Goal: Task Accomplishment & Management: Manage account settings

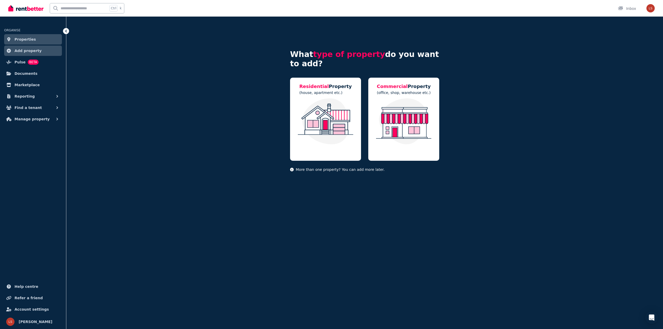
click at [19, 39] on span "Properties" at bounding box center [26, 39] width 22 height 6
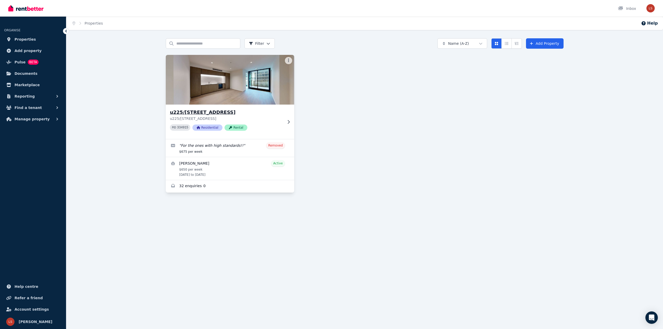
click at [236, 74] on img at bounding box center [230, 80] width 135 height 52
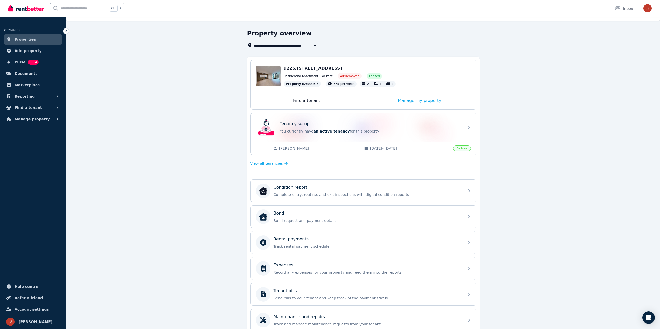
scroll to position [9, 0]
click at [24, 61] on span "Pulse BETA" at bounding box center [27, 62] width 24 height 6
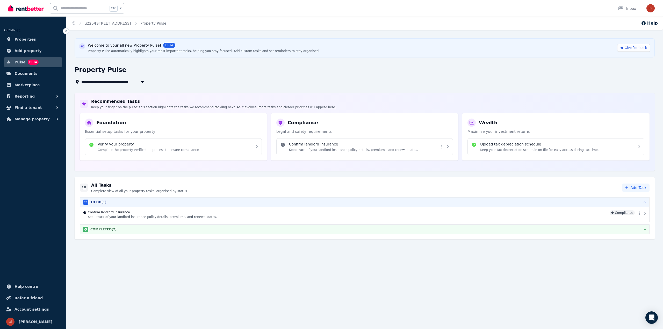
click at [231, 229] on div "COMPLETED ( 2 )" at bounding box center [364, 229] width 563 height 5
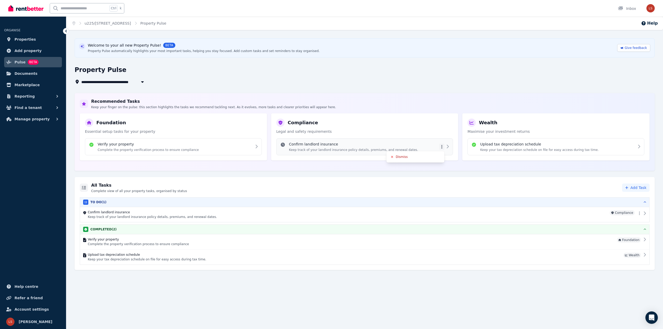
click at [443, 147] on html "**********" at bounding box center [331, 164] width 663 height 329
click at [426, 93] on html "**********" at bounding box center [331, 164] width 663 height 329
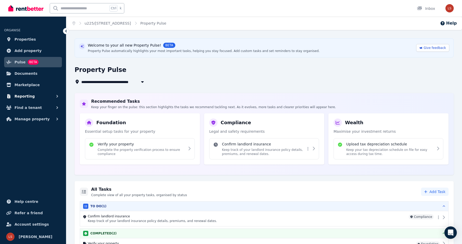
click at [40, 97] on button "Reporting" at bounding box center [33, 96] width 58 height 10
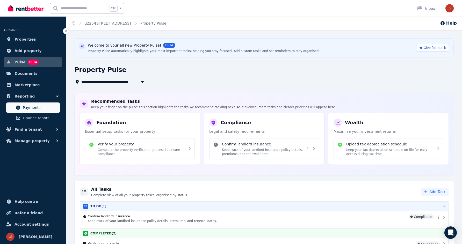
click at [37, 109] on span "Payments" at bounding box center [40, 108] width 35 height 6
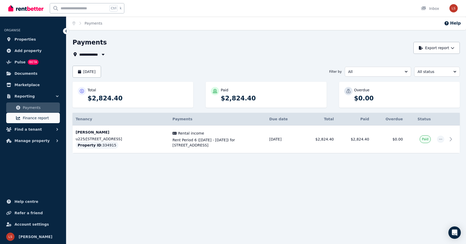
click at [38, 117] on span "Finance report" at bounding box center [40, 118] width 35 height 6
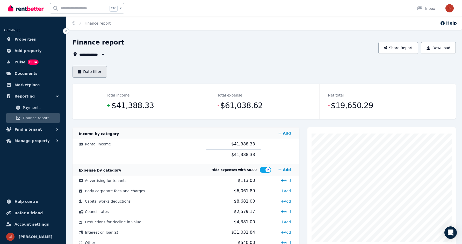
click at [98, 71] on button "Date filter" at bounding box center [90, 72] width 34 height 12
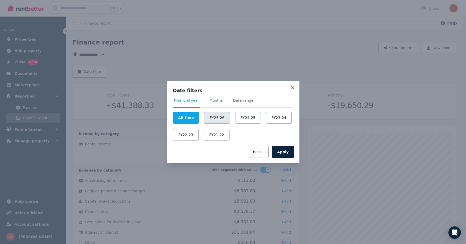
click at [218, 119] on button "FY25-26" at bounding box center [217, 118] width 26 height 12
click at [280, 154] on button "Apply" at bounding box center [283, 152] width 23 height 12
